Goal: Complete application form: Complete application form

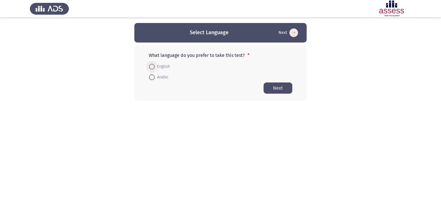
click at [155, 65] on span "English" at bounding box center [162, 66] width 15 height 7
click at [155, 65] on input "English" at bounding box center [152, 67] width 6 height 6
radio input "true"
click at [285, 87] on button "Next" at bounding box center [278, 87] width 29 height 11
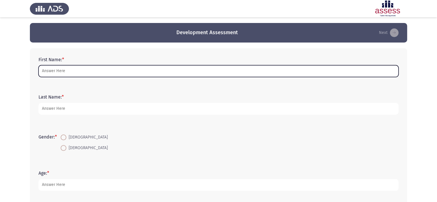
click at [68, 68] on input "First Name: *" at bounding box center [218, 71] width 360 height 12
click at [70, 69] on input "First Name: *" at bounding box center [218, 71] width 360 height 12
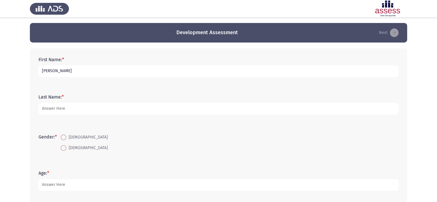
type input "[PERSON_NAME]"
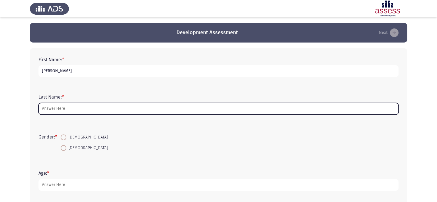
click at [59, 109] on input "Last Name: *" at bounding box center [218, 109] width 360 height 12
click at [69, 109] on input "Last Name: *" at bounding box center [218, 109] width 360 height 12
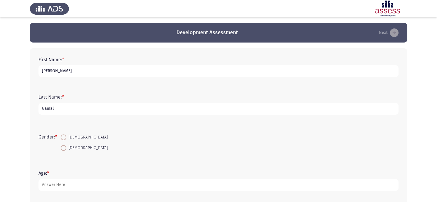
type input "Gamal"
click at [71, 136] on span "[DEMOGRAPHIC_DATA]" at bounding box center [86, 137] width 41 height 7
click at [66, 136] on input "[DEMOGRAPHIC_DATA]" at bounding box center [64, 137] width 6 height 6
radio input "true"
click at [14, 174] on app-assessment-container "Development Assessment Next First Name: * [PERSON_NAME] Last Name: * [PERSON_NA…" at bounding box center [218, 184] width 437 height 323
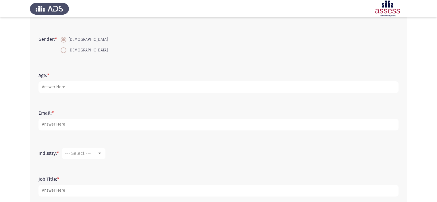
scroll to position [107, 0]
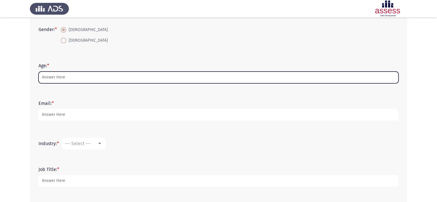
click at [66, 79] on input "Age: *" at bounding box center [218, 78] width 360 height 12
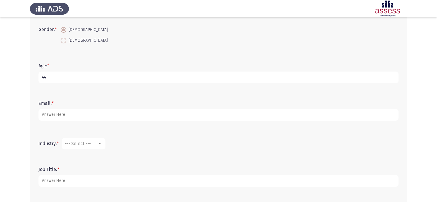
type input "44"
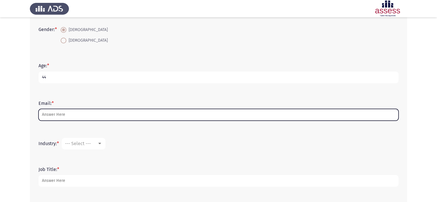
click at [57, 115] on input "Email: *" at bounding box center [218, 115] width 360 height 12
click at [59, 116] on input "Email: *" at bounding box center [218, 115] width 360 height 12
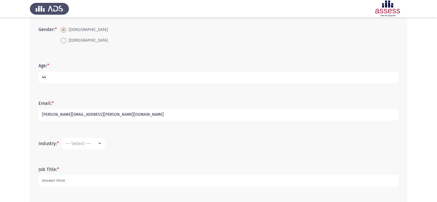
type input "[PERSON_NAME][EMAIL_ADDRESS][PERSON_NAME][DOMAIN_NAME]"
click at [101, 143] on div at bounding box center [99, 143] width 3 height 1
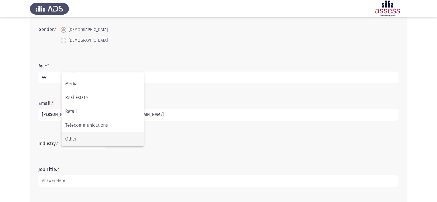
click at [70, 141] on span "Other" at bounding box center [102, 139] width 75 height 14
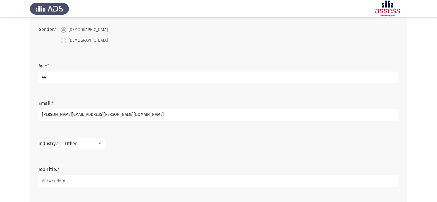
click at [101, 141] on div "Other" at bounding box center [83, 143] width 37 height 5
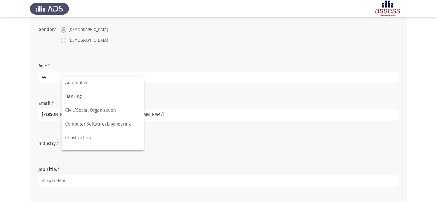
scroll to position [59, 0]
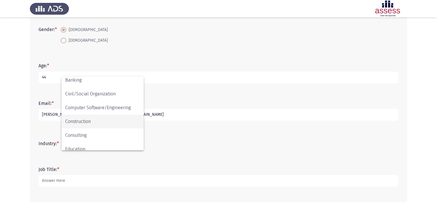
click at [78, 125] on span "Construction" at bounding box center [102, 122] width 75 height 14
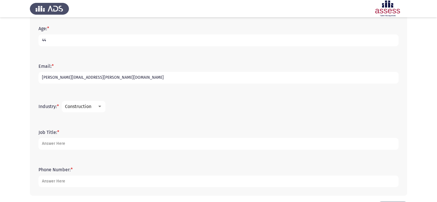
scroll to position [167, 0]
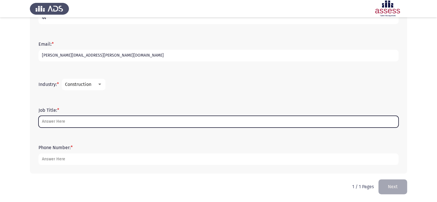
click at [72, 121] on input "Job Title: *" at bounding box center [218, 122] width 360 height 12
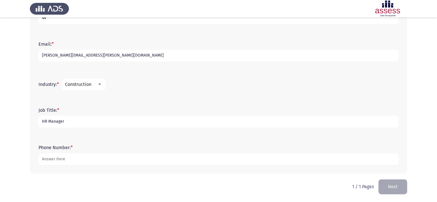
type input "HR Manager"
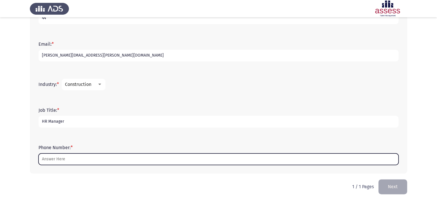
click at [75, 157] on input "Phone Number: *" at bounding box center [218, 159] width 360 height 12
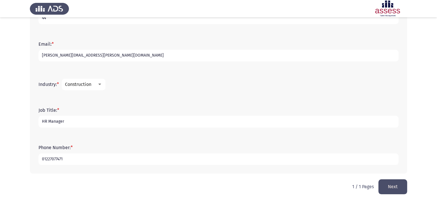
type input "01227077471"
click at [396, 184] on button "Next" at bounding box center [392, 186] width 29 height 15
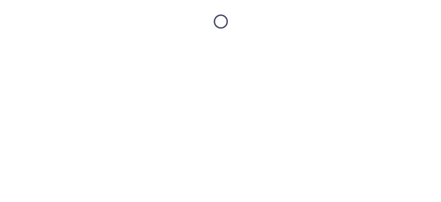
scroll to position [0, 0]
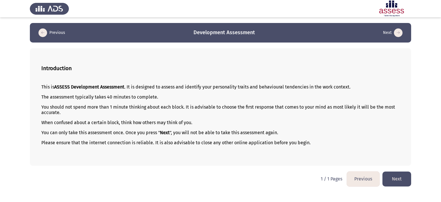
drag, startPoint x: 323, startPoint y: 140, endPoint x: 42, endPoint y: 140, distance: 281.3
click at [42, 140] on div "This is ASSESS Development Assessment . It is designed to assess and identify y…" at bounding box center [220, 120] width 359 height 80
drag, startPoint x: 308, startPoint y: 144, endPoint x: 273, endPoint y: 142, distance: 34.8
click at [273, 142] on p "Please ensure that the internet connection is reliable. It is also advisable to…" at bounding box center [220, 142] width 359 height 5
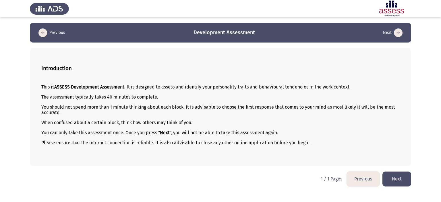
click at [76, 121] on p "When confused about a certain block, think how others may think of you." at bounding box center [220, 122] width 359 height 5
click at [44, 67] on b "Introduction" at bounding box center [56, 68] width 30 height 6
drag, startPoint x: 42, startPoint y: 86, endPoint x: 230, endPoint y: 147, distance: 198.2
click at [229, 149] on div "This is ASSESS Development Assessment . It is designed to assess and identify y…" at bounding box center [220, 120] width 359 height 80
click at [281, 143] on p "Please ensure that the internet connection is reliable. It is also advisable to…" at bounding box center [220, 142] width 359 height 5
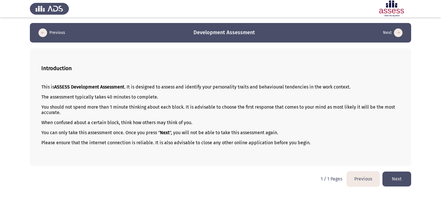
click at [38, 91] on div "Introduction This is ASSESS Development Assessment . It is designed to assess a…" at bounding box center [221, 107] width 382 height 118
drag, startPoint x: 43, startPoint y: 85, endPoint x: 195, endPoint y: 136, distance: 160.5
click at [194, 135] on div "This is ASSESS Development Assessment . It is designed to assess and identify y…" at bounding box center [220, 120] width 359 height 80
